Goal: Obtain resource: Download file/media

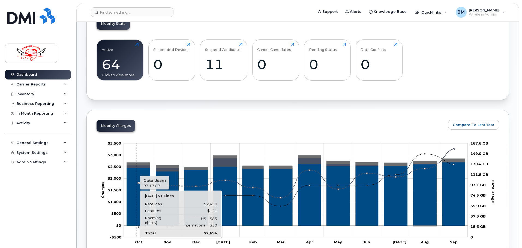
scroll to position [191, 0]
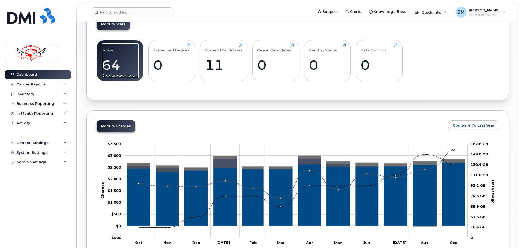
click at [130, 67] on div "64" at bounding box center [120, 65] width 37 height 16
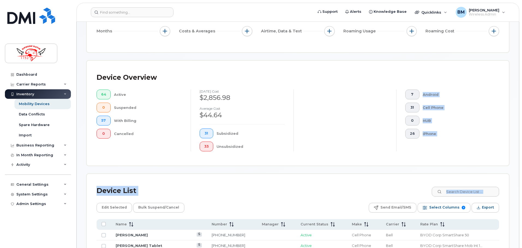
scroll to position [83, 0]
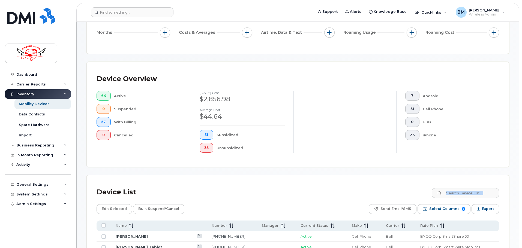
drag, startPoint x: 111, startPoint y: 102, endPoint x: 245, endPoint y: 176, distance: 153.3
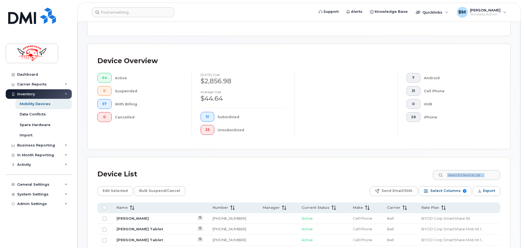
scroll to position [111, 0]
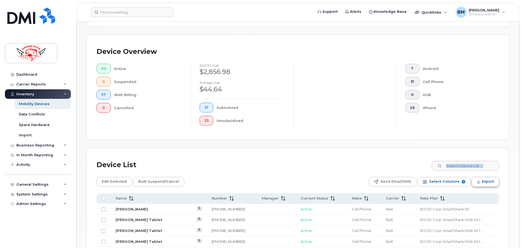
click at [483, 180] on span "Export" at bounding box center [488, 182] width 12 height 8
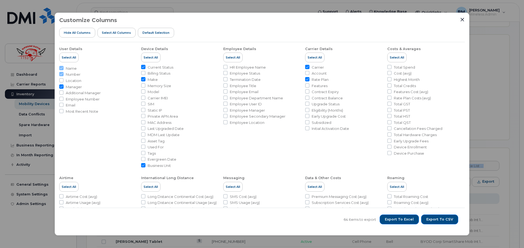
click at [144, 67] on input "Current Status" at bounding box center [143, 67] width 4 height 4
checkbox input "false"
click at [143, 82] on li "Make" at bounding box center [179, 79] width 77 height 5
click at [143, 80] on input "Make" at bounding box center [143, 79] width 4 height 4
checkbox input "false"
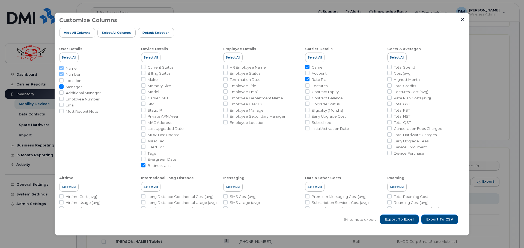
click at [144, 166] on input "Business Unit" at bounding box center [143, 165] width 4 height 4
checkbox input "false"
click at [60, 87] on input "Manager" at bounding box center [61, 87] width 4 height 4
checkbox input "false"
click at [305, 66] on input "Carrier" at bounding box center [307, 67] width 4 height 4
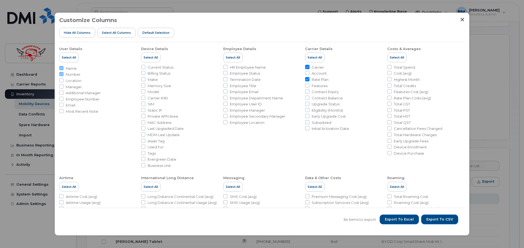
checkbox input "false"
click at [307, 79] on input "Rate Plan" at bounding box center [307, 79] width 4 height 4
checkbox input "false"
click at [411, 221] on span "Export to Excel" at bounding box center [399, 219] width 29 height 5
